Goal: Task Accomplishment & Management: Use online tool/utility

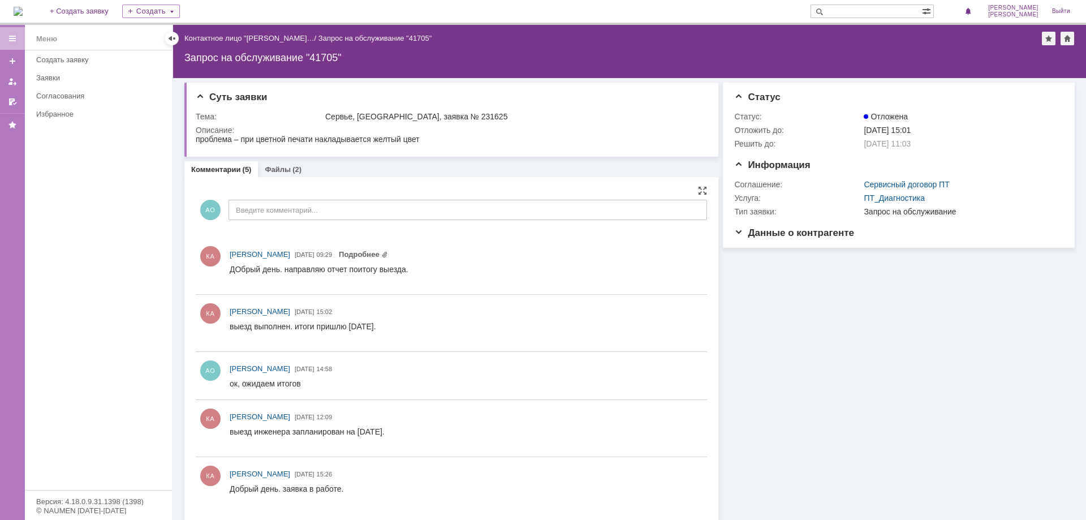
scroll to position [8, 0]
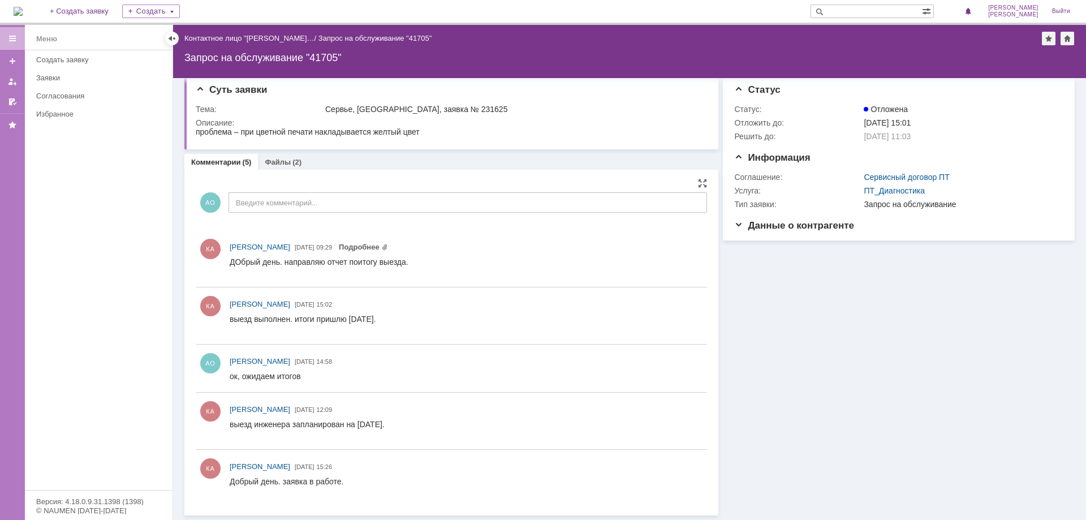
drag, startPoint x: 270, startPoint y: 187, endPoint x: 279, endPoint y: 196, distance: 12.4
click at [270, 189] on div "АО Введите комментарий..." at bounding box center [451, 204] width 511 height 53
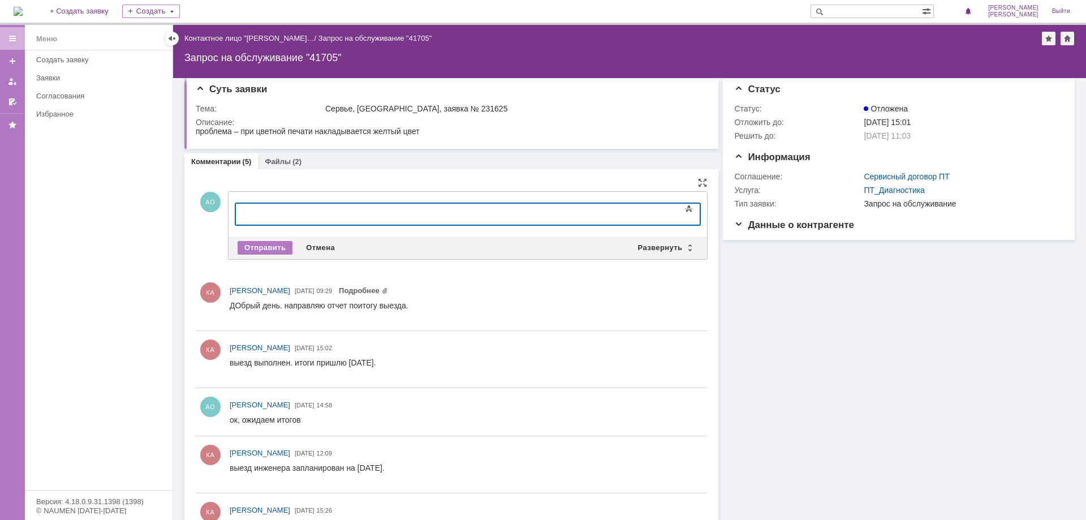
scroll to position [0, 0]
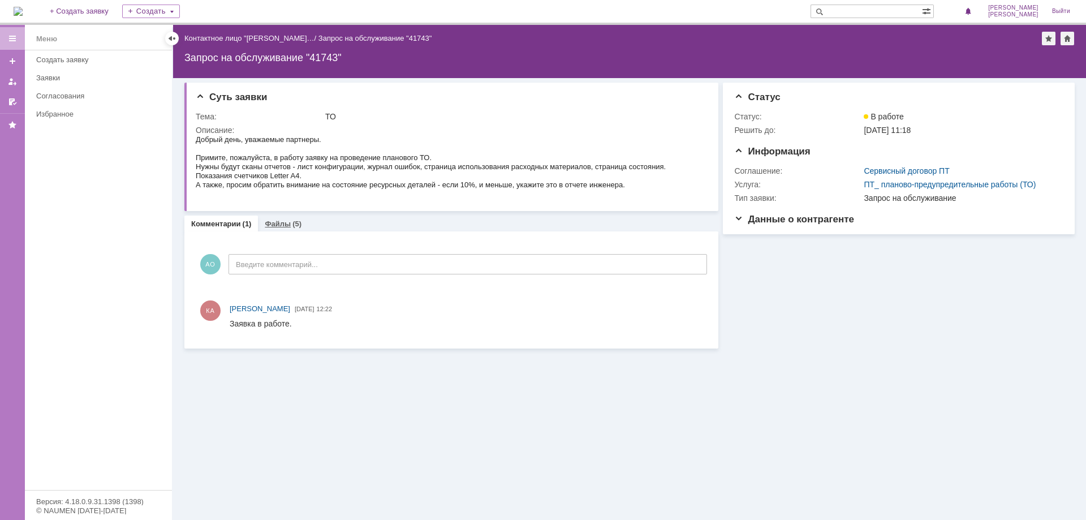
click at [269, 220] on link "Файлы" at bounding box center [278, 223] width 26 height 8
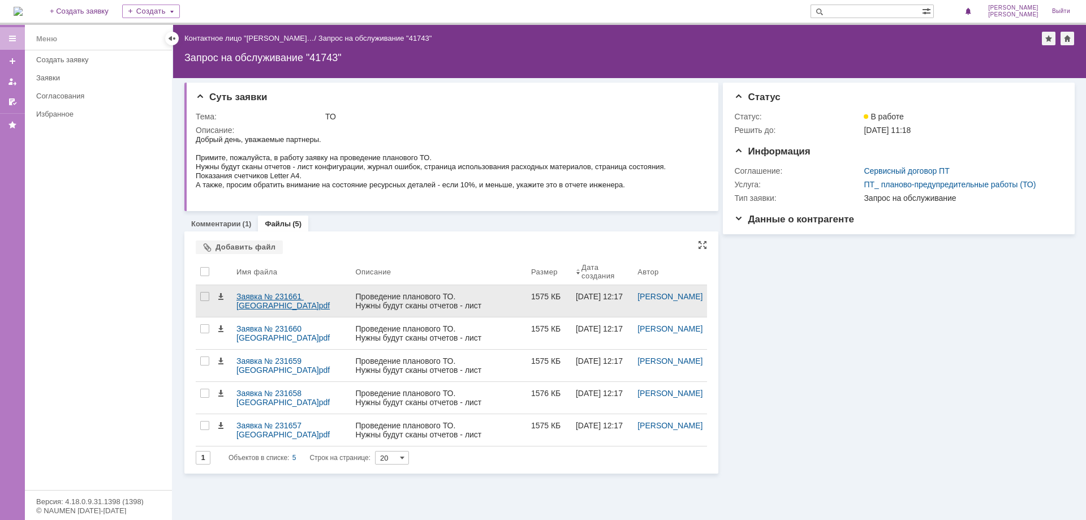
click at [277, 287] on div "Заявка № 231661 Самара.pdf" at bounding box center [291, 301] width 119 height 32
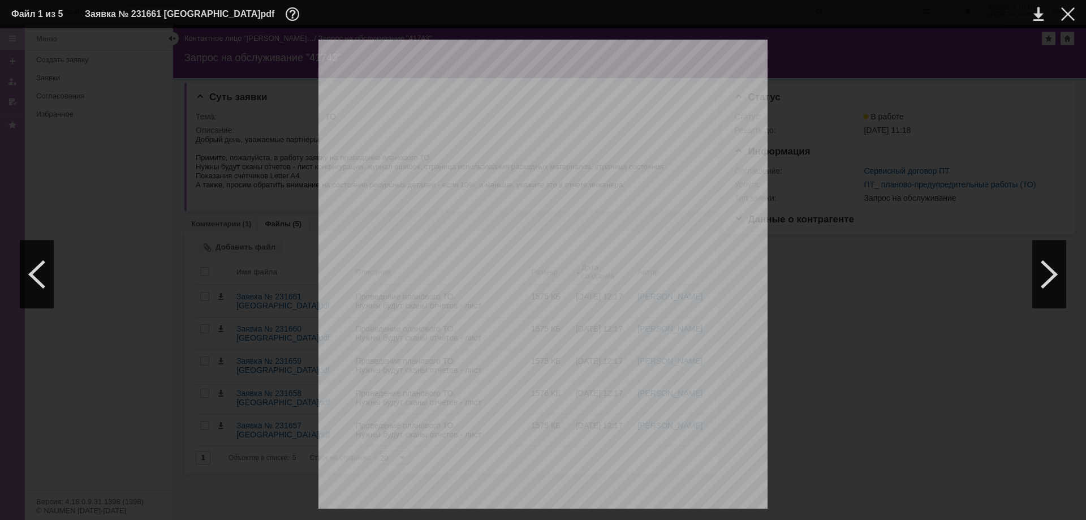
scroll to position [57, 0]
click at [39, 276] on div at bounding box center [37, 274] width 34 height 68
